Goal: Task Accomplishment & Management: Manage account settings

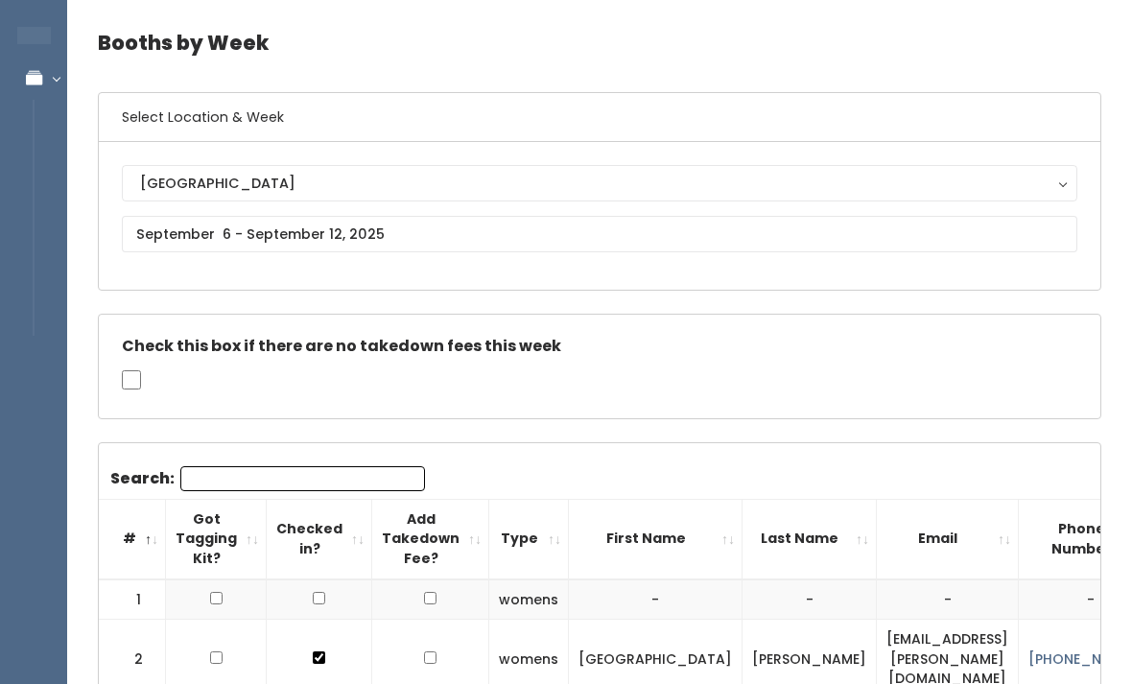
scroll to position [64, 0]
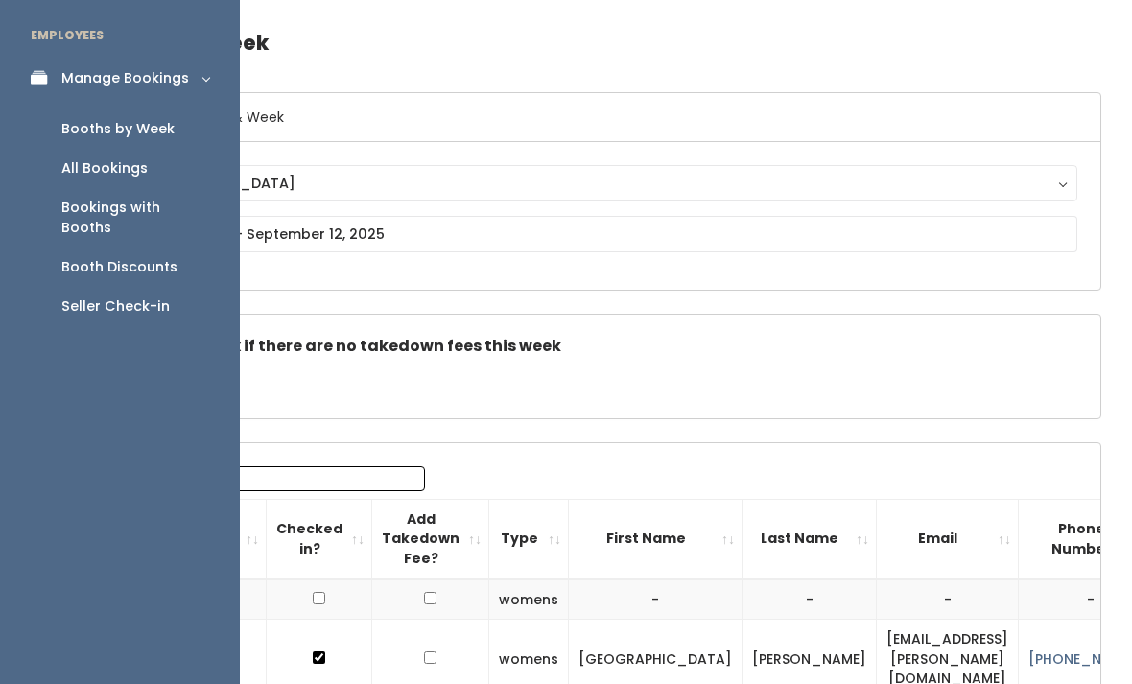
click at [155, 257] on div "Booth Discounts" at bounding box center [119, 267] width 116 height 20
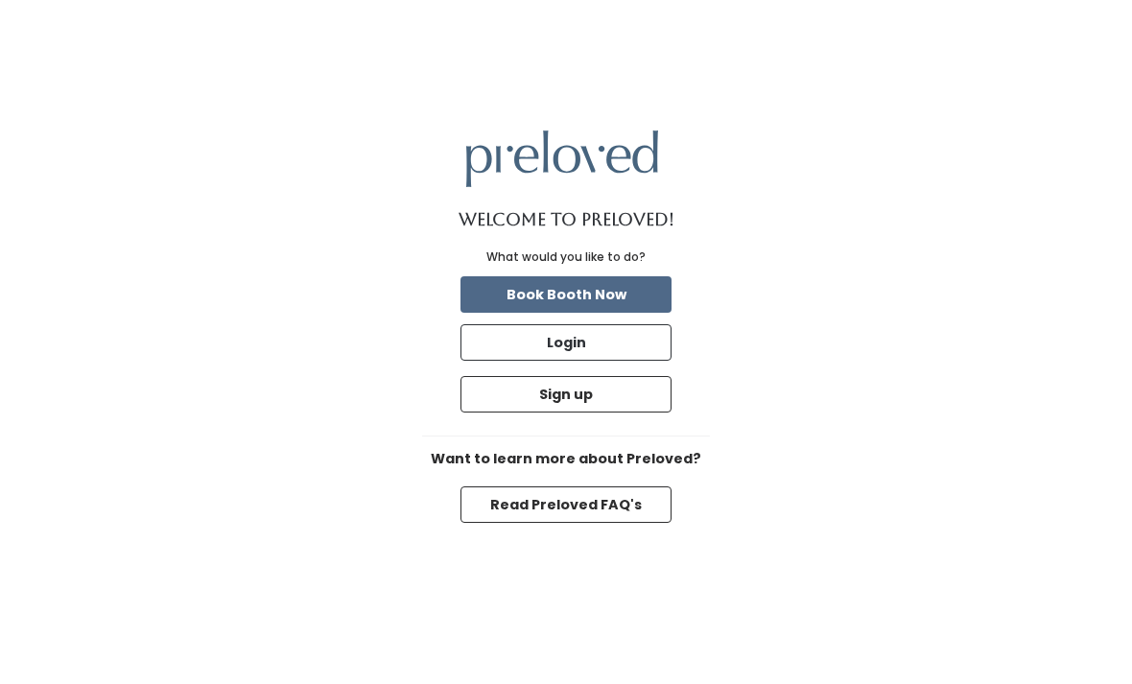
click at [603, 361] on button "Login" at bounding box center [566, 342] width 211 height 36
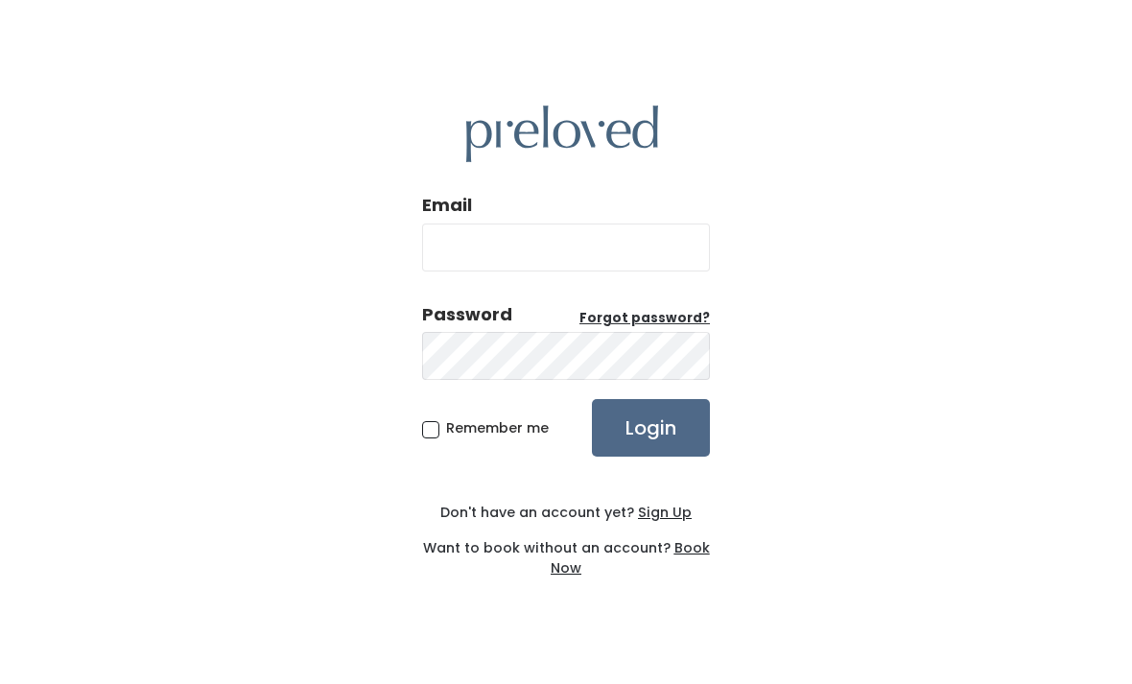
click at [647, 272] on input "Email" at bounding box center [566, 248] width 288 height 48
type input "[DOMAIN_NAME][EMAIL_ADDRESS][DOMAIN_NAME]"
click at [650, 457] on input "Login" at bounding box center [651, 428] width 118 height 58
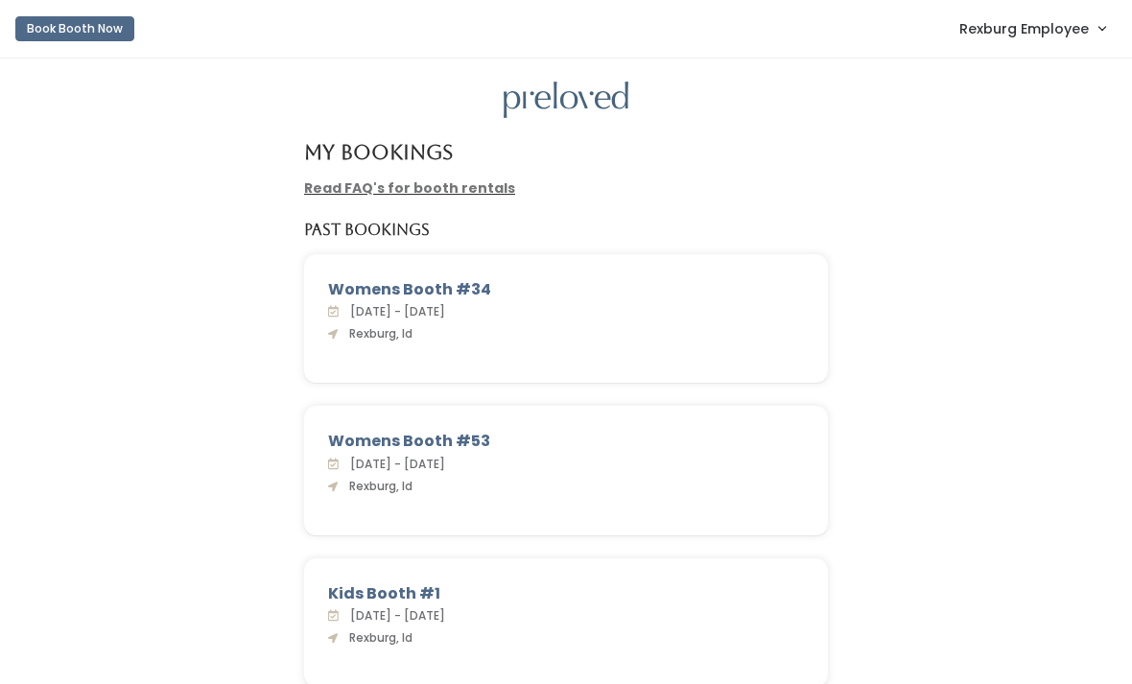
click at [1053, 30] on span "Rexburg Employee" at bounding box center [1024, 28] width 130 height 21
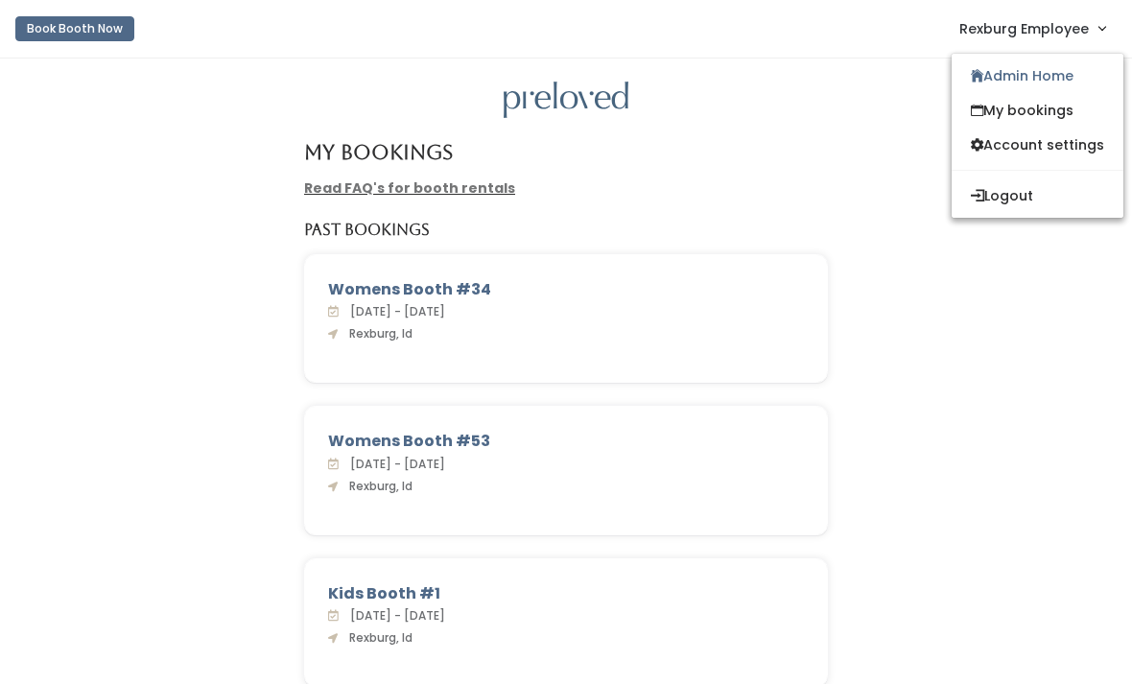
click at [1050, 76] on link "Admin Home" at bounding box center [1038, 76] width 172 height 35
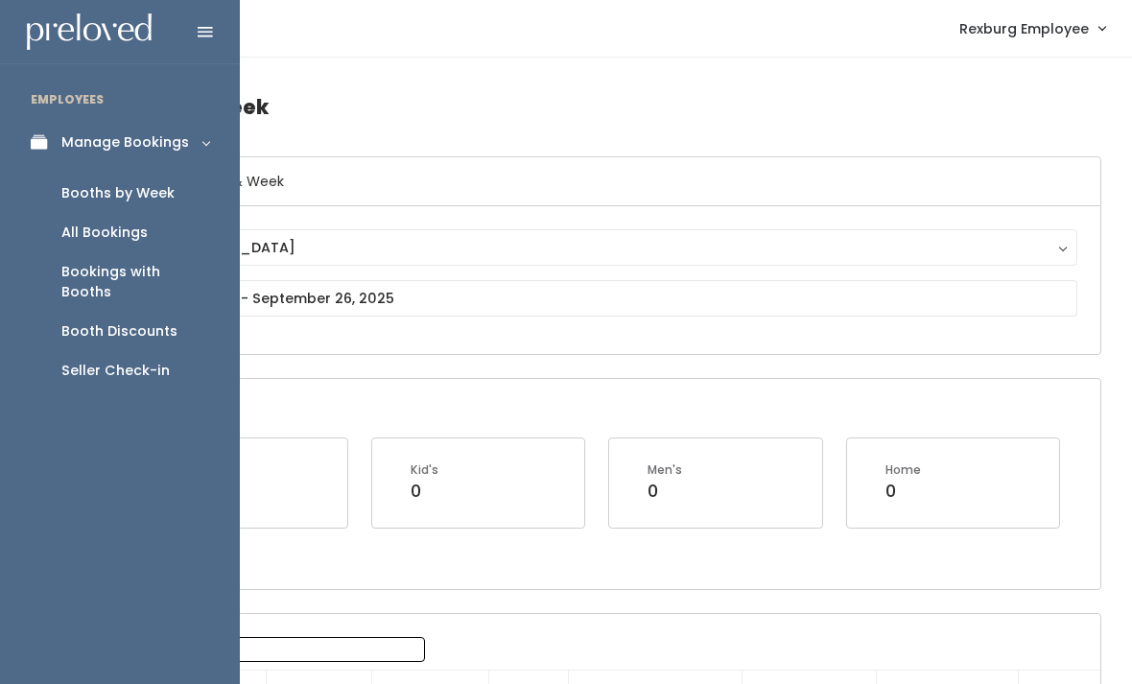
click at [161, 321] on div "Booth Discounts" at bounding box center [119, 331] width 116 height 20
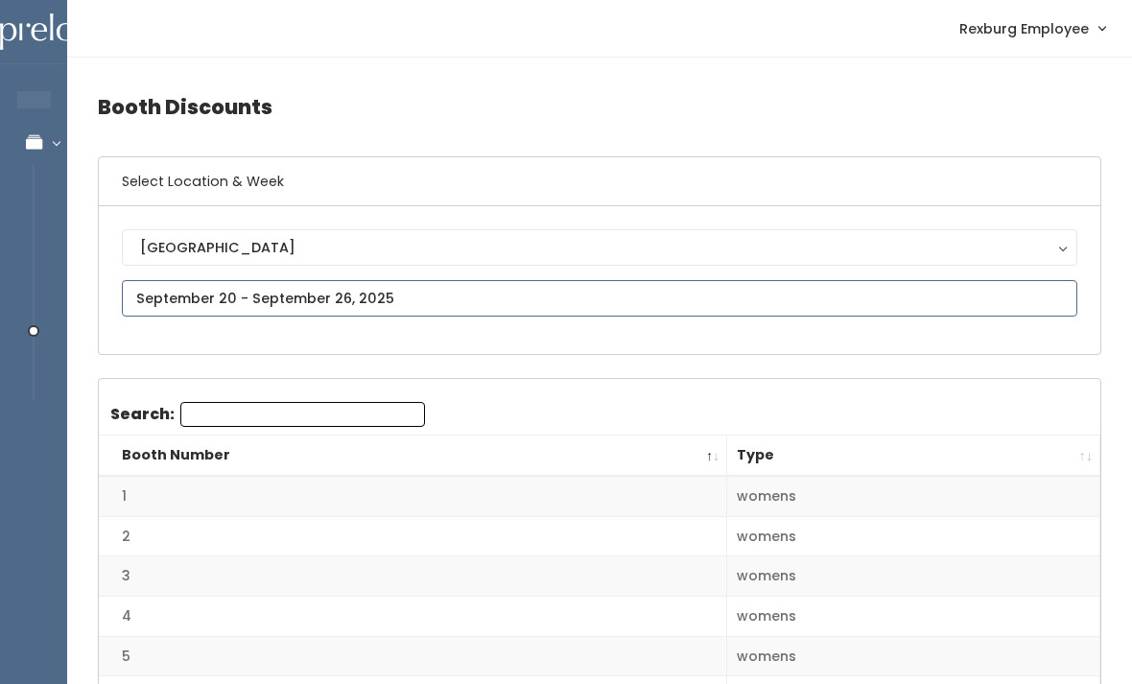
click at [620, 303] on input "text" at bounding box center [600, 298] width 956 height 36
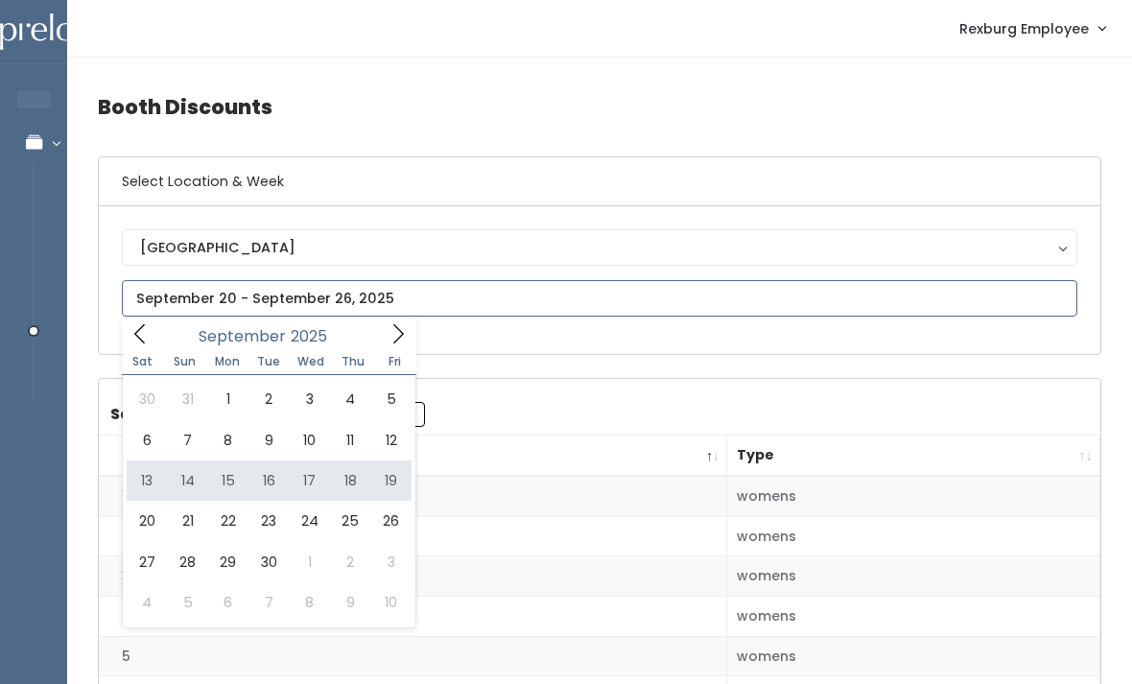
type input "September 13 to September 19"
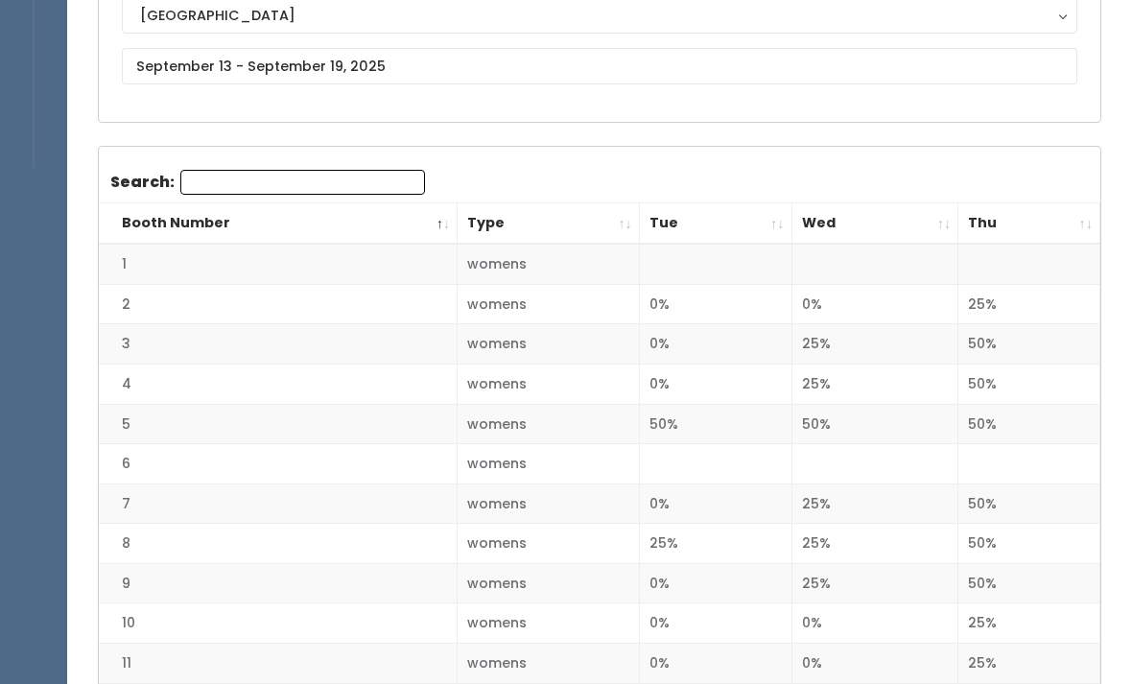
click at [1076, 227] on th "Thu" at bounding box center [1029, 224] width 142 height 41
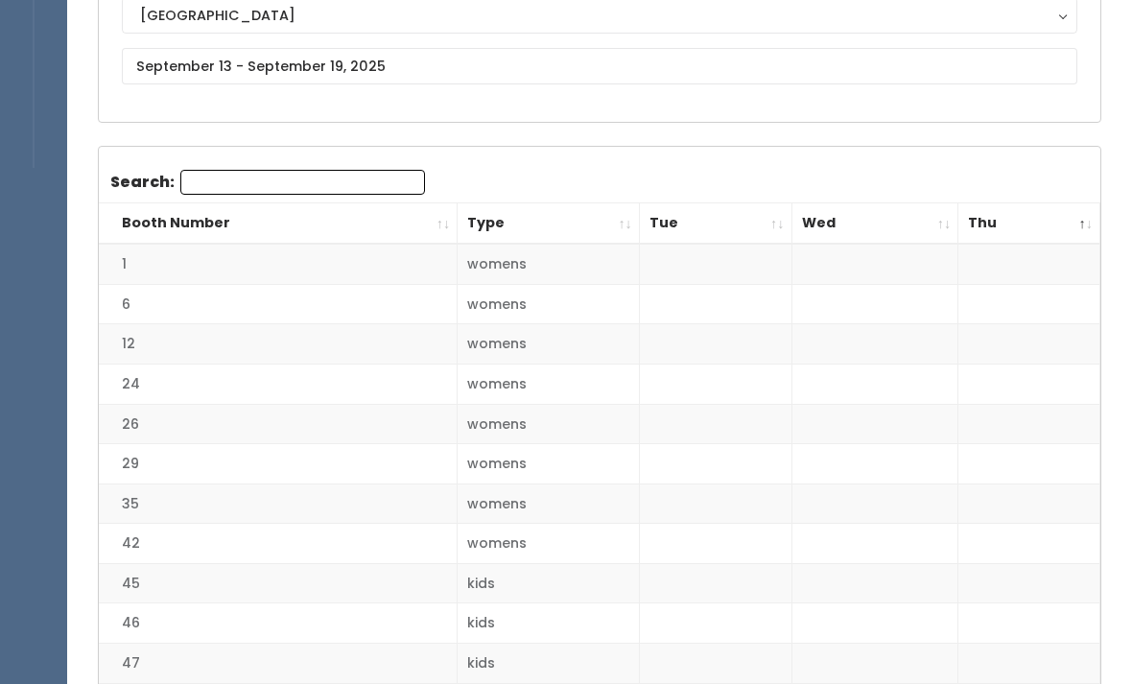
click at [1070, 237] on th "Thu" at bounding box center [1029, 223] width 142 height 41
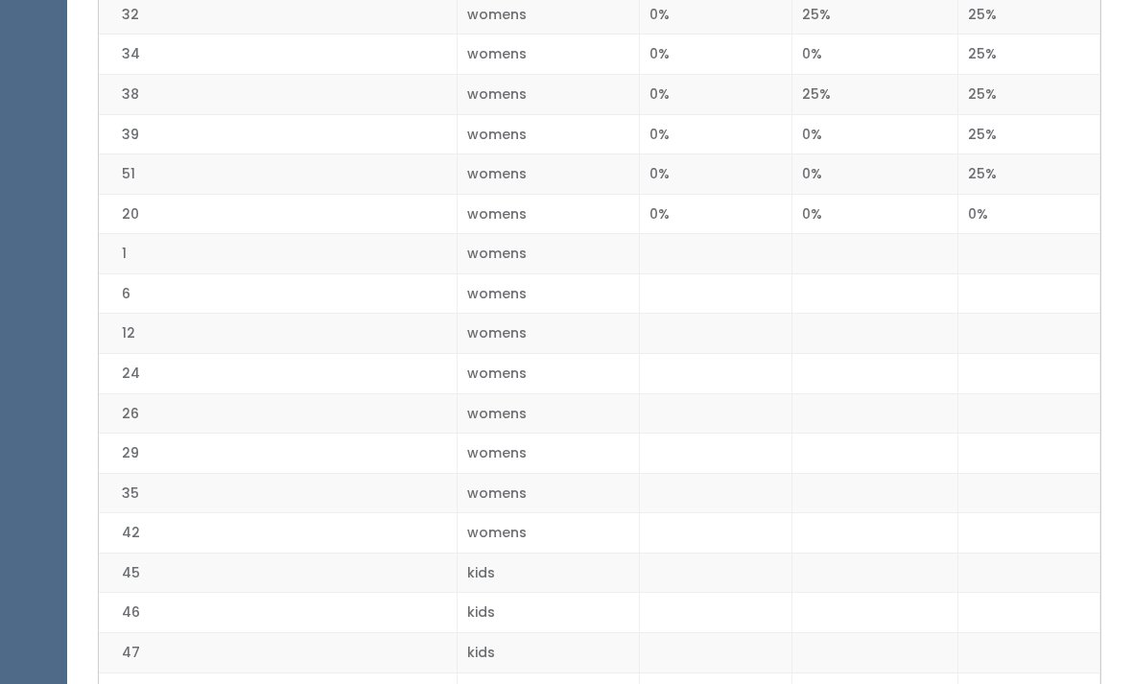
scroll to position [1759, 0]
